Goal: Task Accomplishment & Management: Use online tool/utility

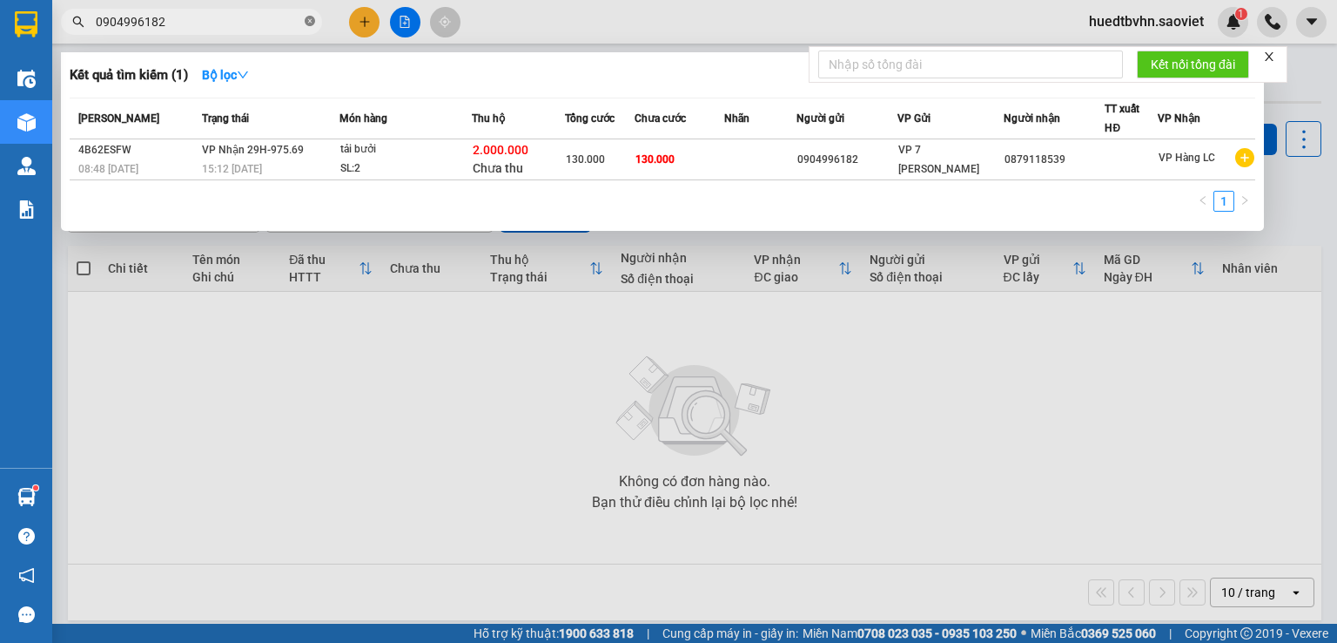
click at [306, 22] on span "0904996182" at bounding box center [191, 22] width 261 height 26
click at [307, 22] on icon "close-circle" at bounding box center [310, 21] width 10 height 10
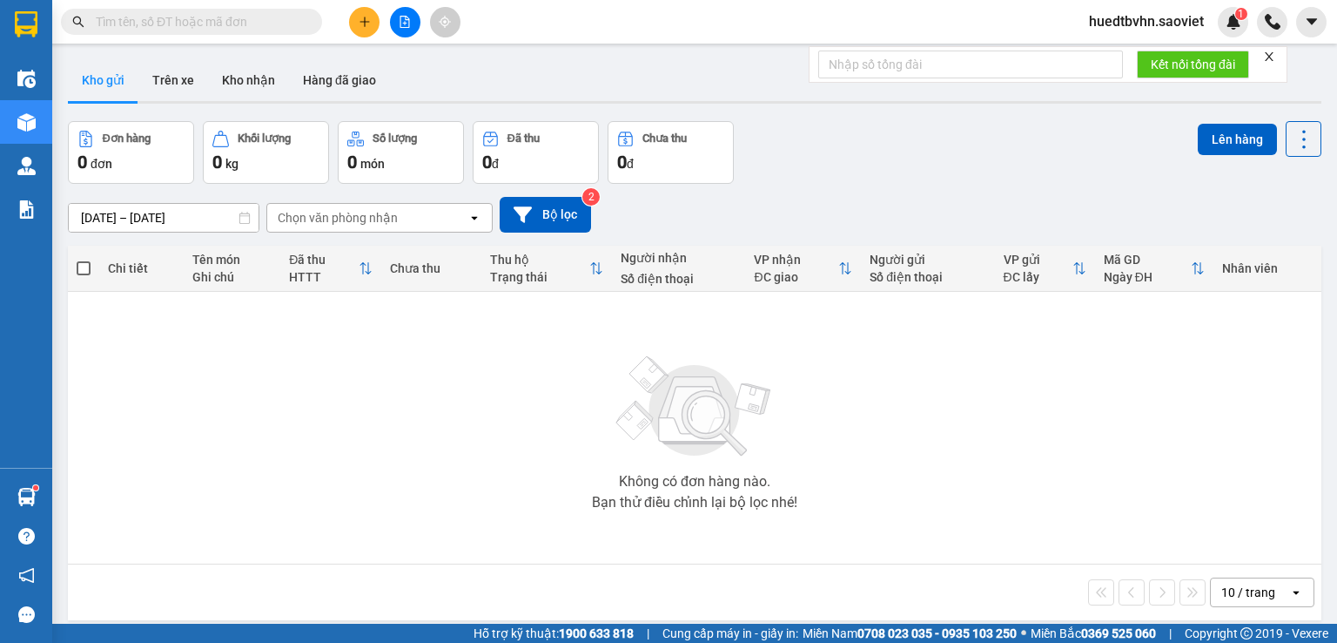
paste input "0812980117"
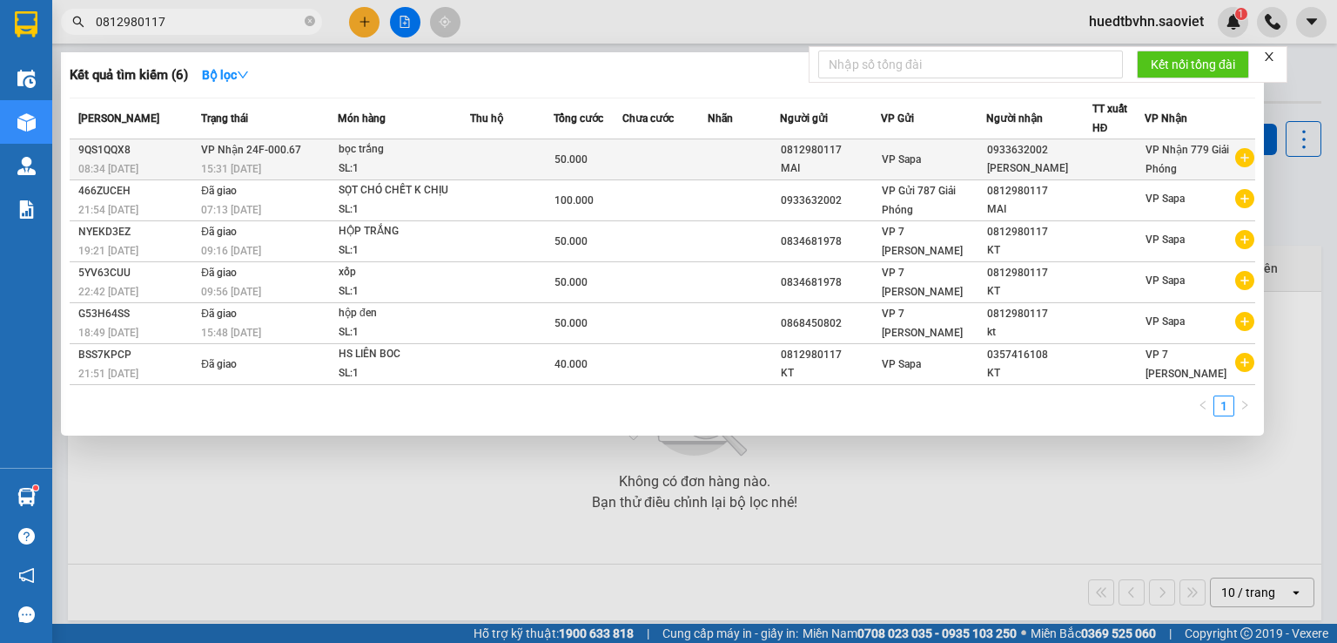
type input "0812980117"
click at [313, 151] on td "VP Nhận 24F-000.67 15:31 [DATE]" at bounding box center [267, 159] width 141 height 41
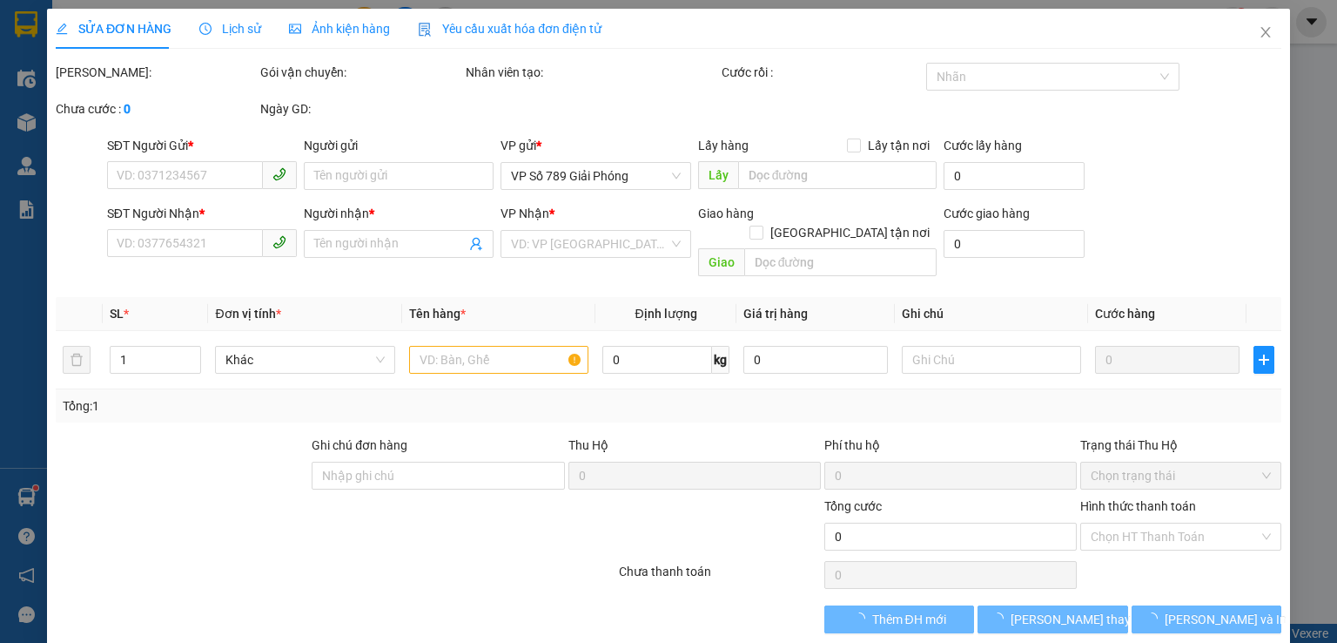
type input "0812980117"
type input "MAI"
type input "0933632002"
type input "[PERSON_NAME]"
type input "50.000"
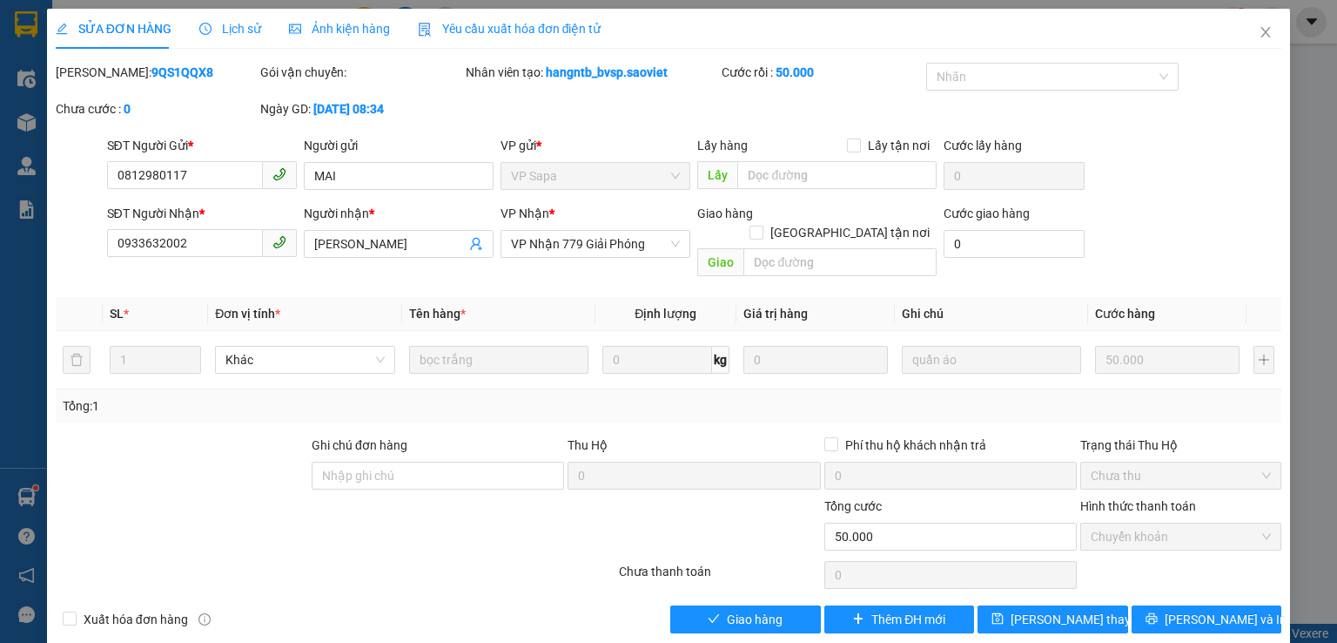
click at [251, 27] on span "Lịch sử" at bounding box center [230, 29] width 62 height 14
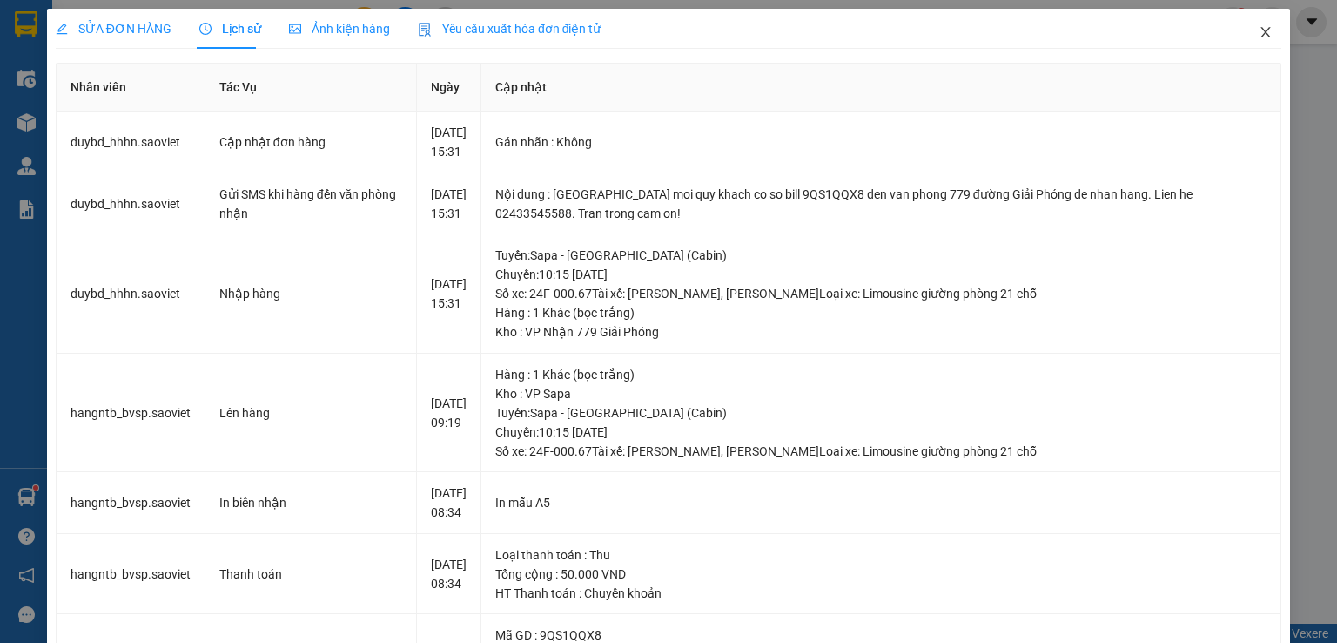
click at [1259, 34] on icon "close" at bounding box center [1266, 32] width 14 height 14
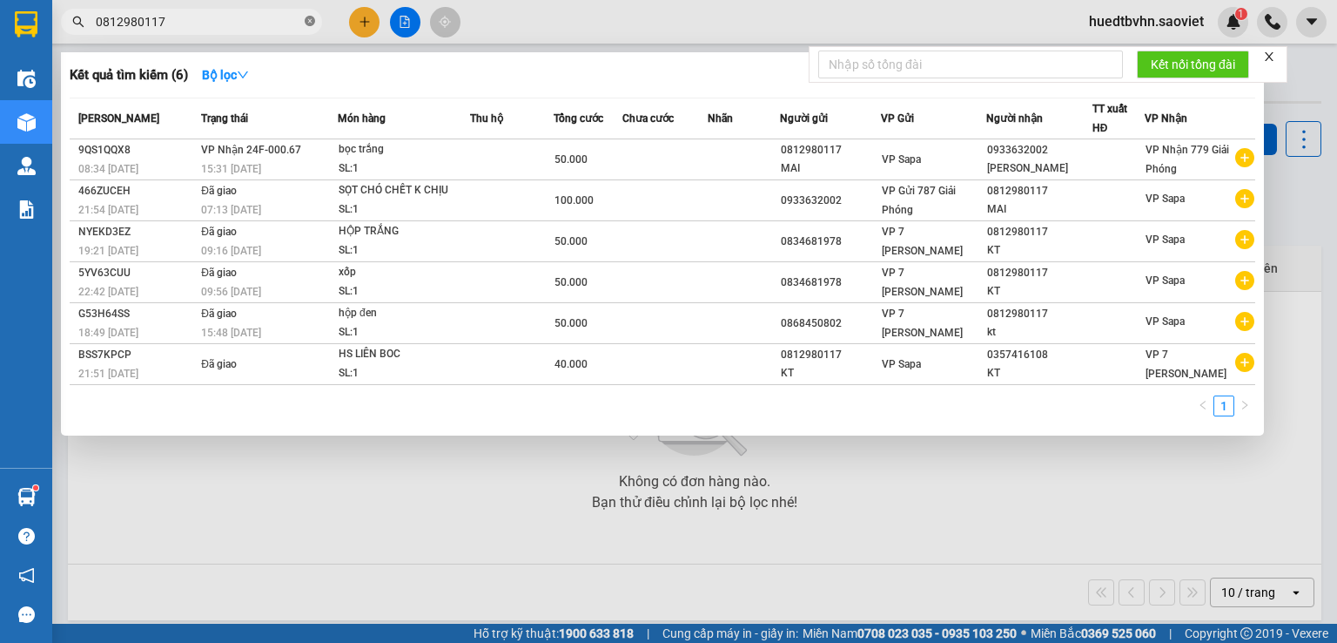
click at [313, 24] on icon "close-circle" at bounding box center [310, 21] width 10 height 10
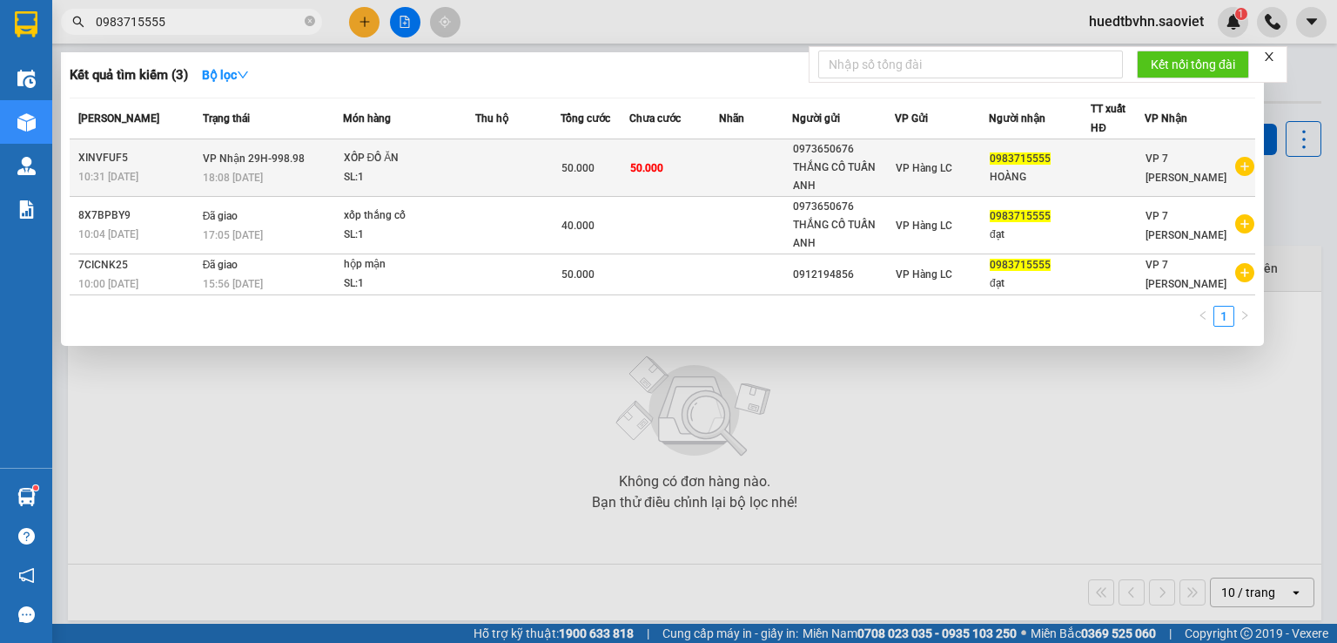
type input "0983715555"
click at [401, 174] on div "SL: 1" at bounding box center [409, 177] width 131 height 19
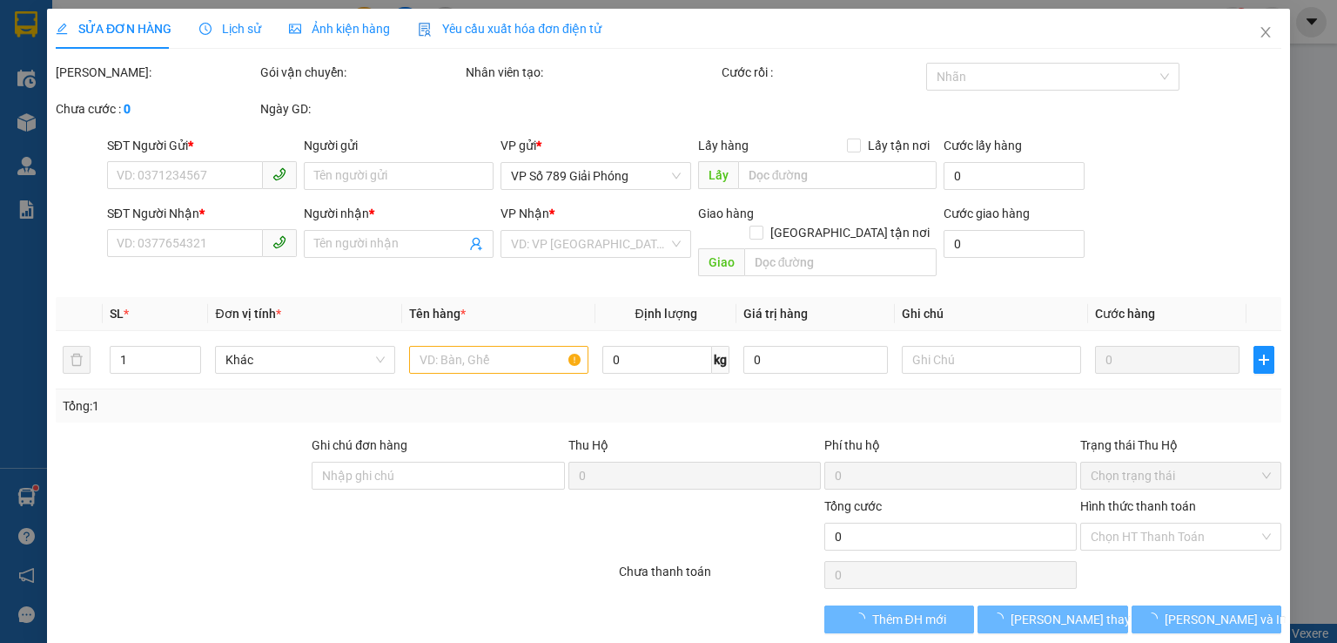
type input "0973650676"
type input "THẮNG CỐ TUẤN ANH"
type input "0983715555"
type input "HOÀNG"
type input "50.000"
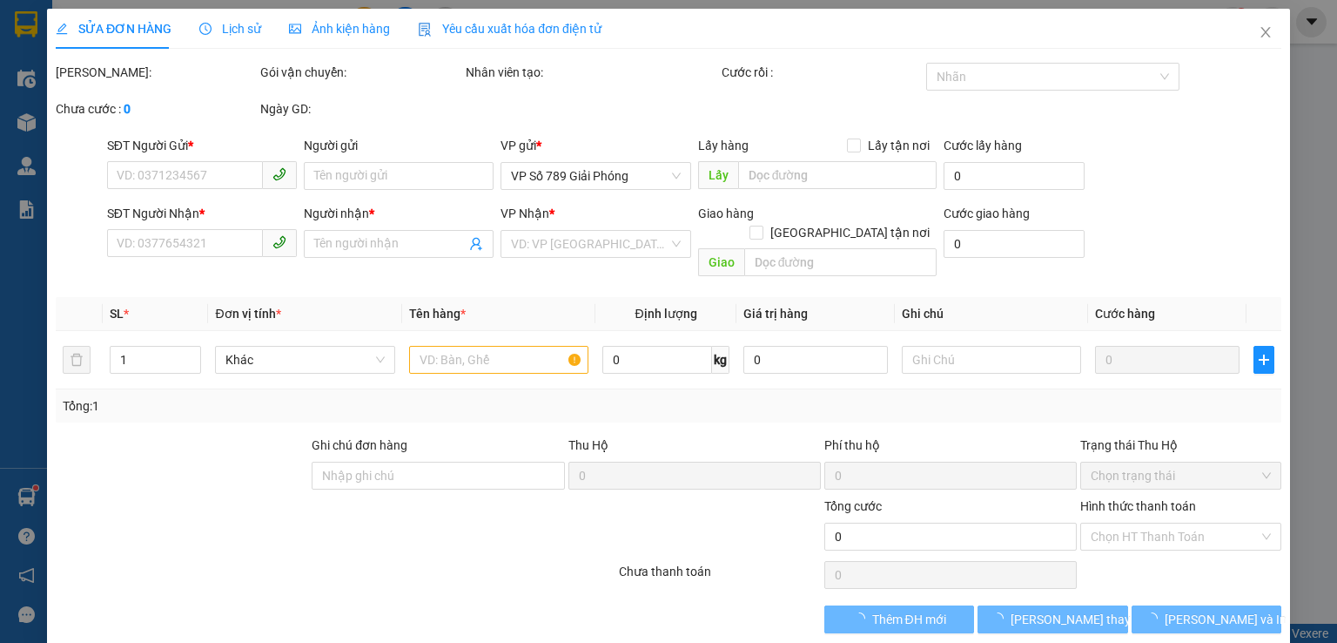
type input "50.000"
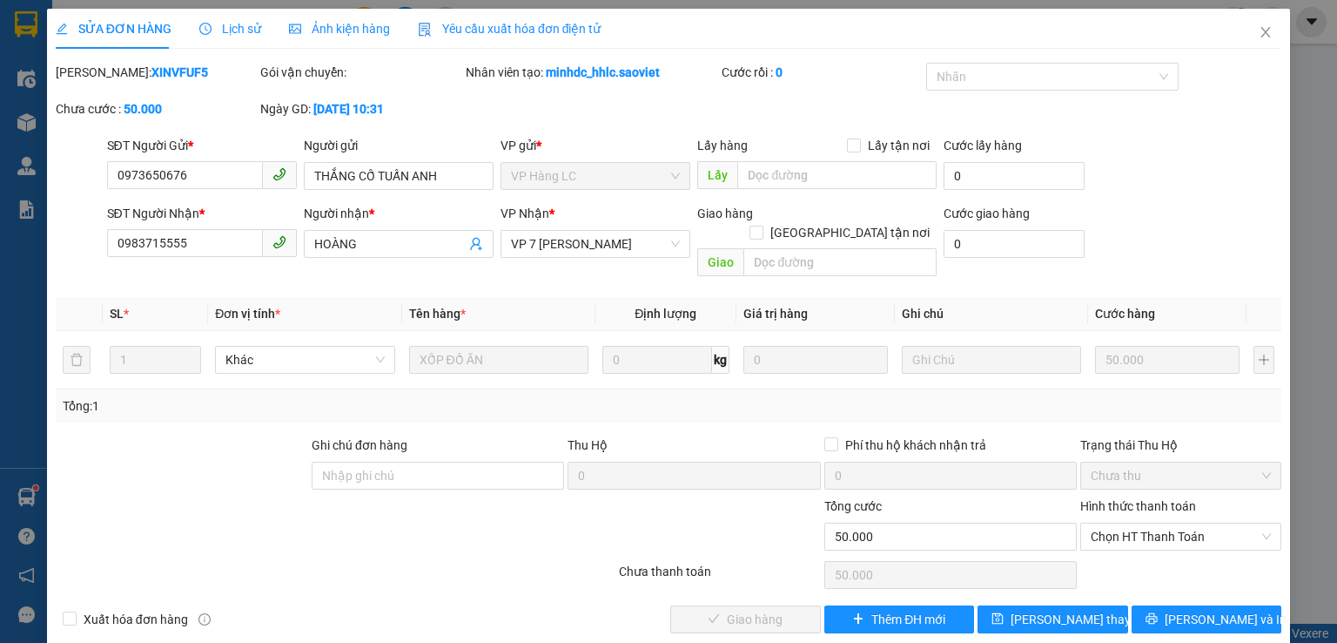
click at [232, 22] on span "Lịch sử" at bounding box center [230, 29] width 62 height 14
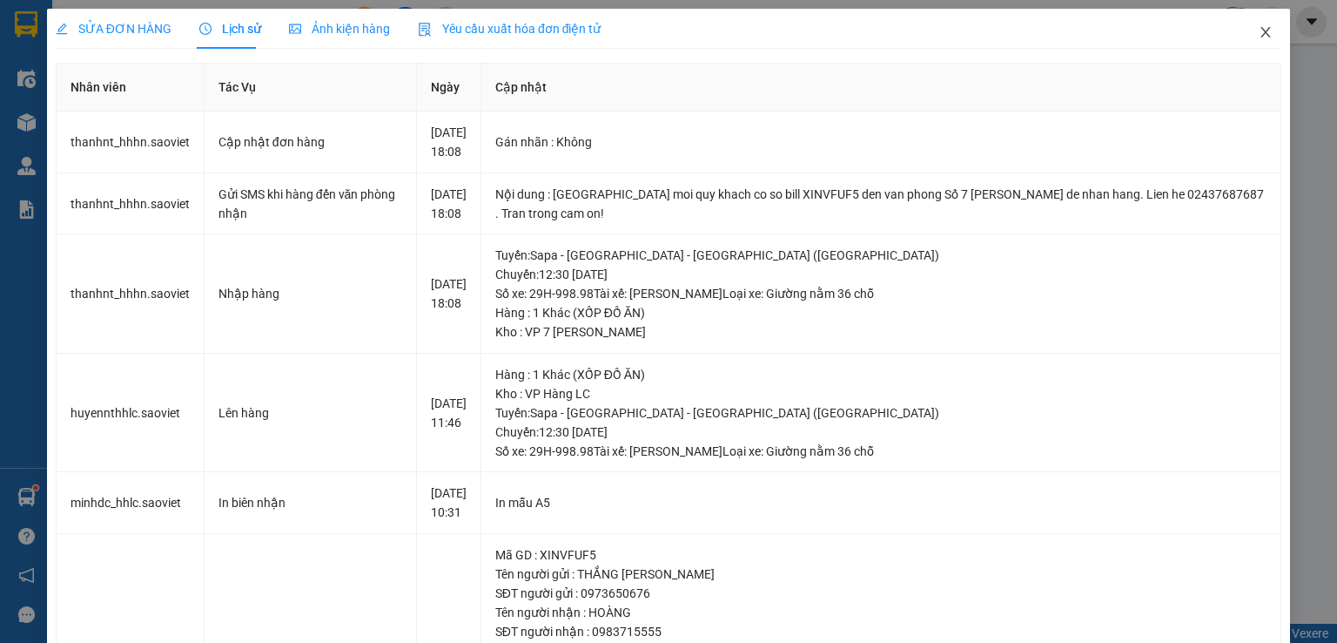
drag, startPoint x: 1251, startPoint y: 38, endPoint x: 1246, endPoint y: 30, distance: 10.2
click at [1259, 37] on icon "close" at bounding box center [1266, 32] width 14 height 14
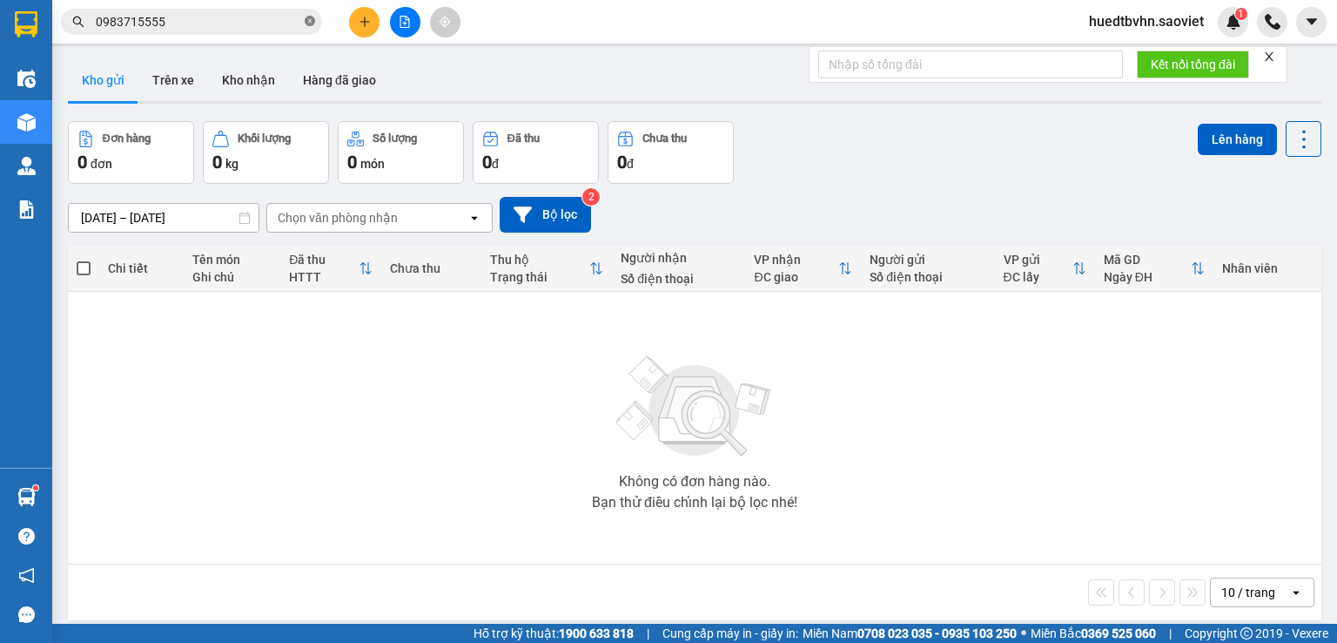
click at [310, 23] on icon "close-circle" at bounding box center [310, 21] width 10 height 10
paste input "0904996182"
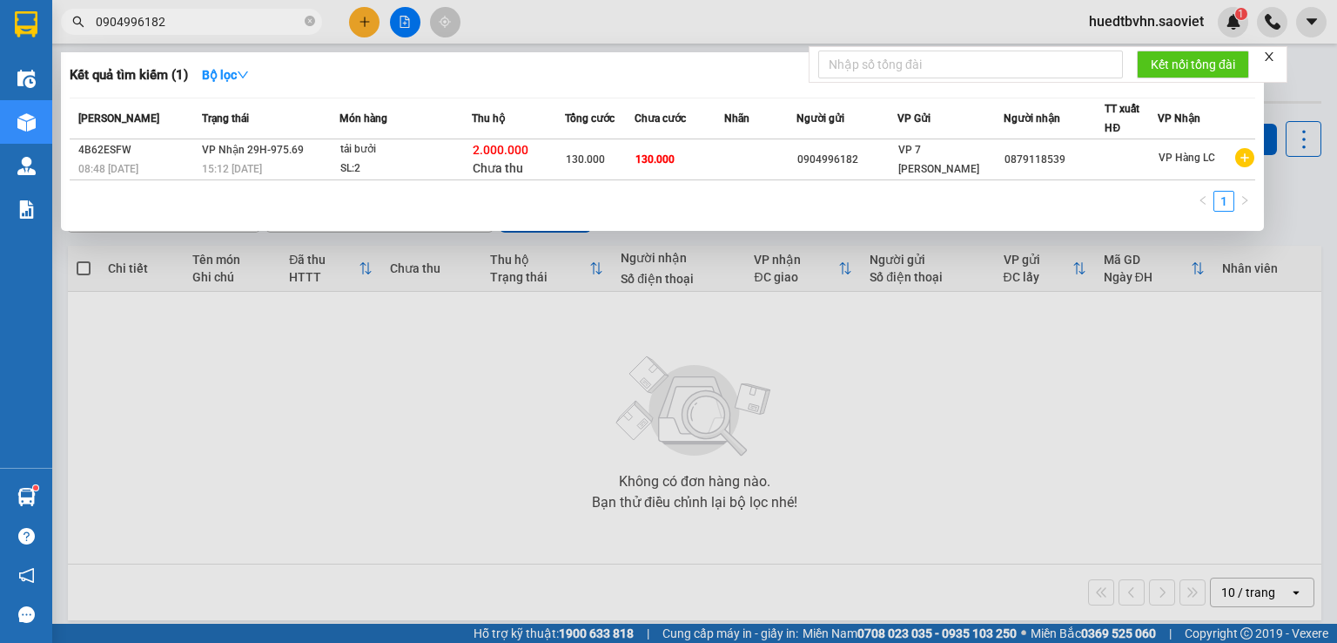
type input "0904996182"
click at [308, 22] on icon "close-circle" at bounding box center [310, 21] width 10 height 10
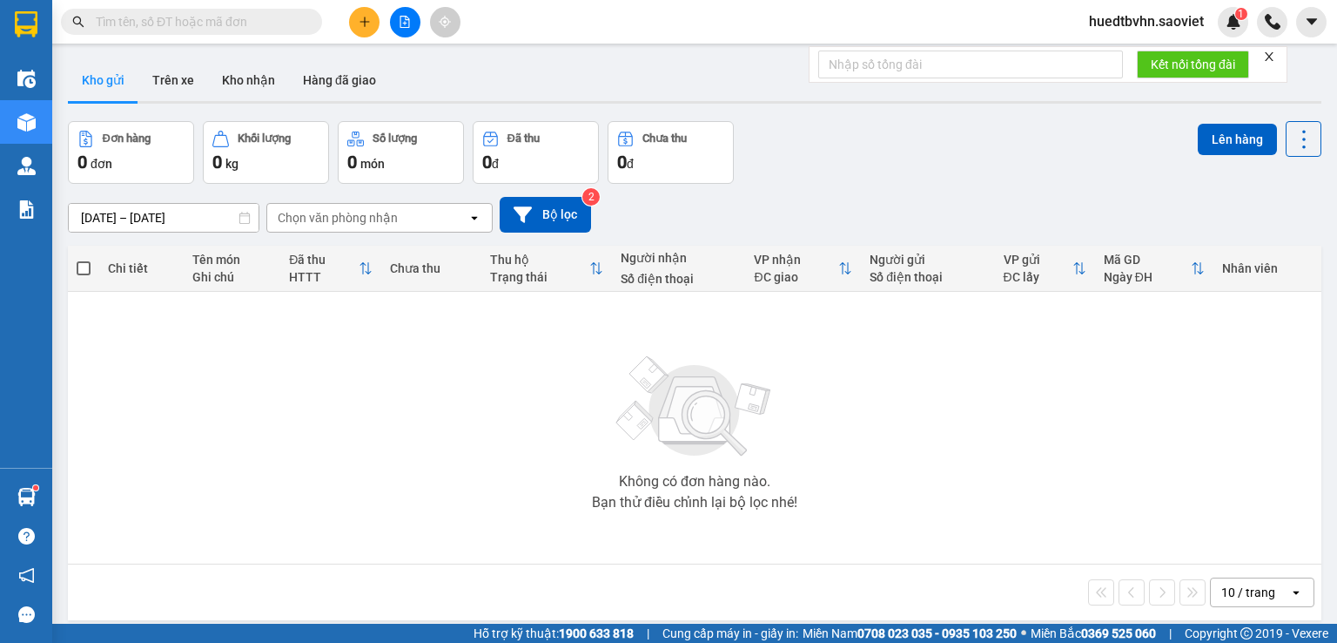
paste input "0989444516"
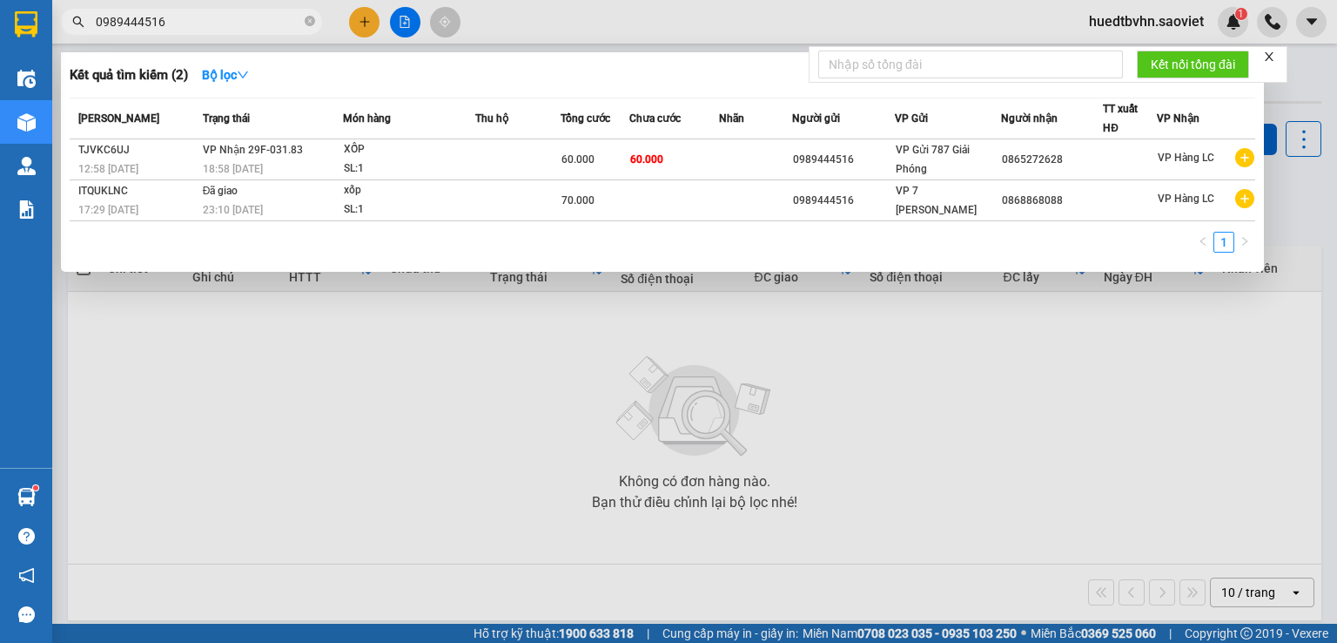
type input "0989444516"
